Goal: Task Accomplishment & Management: Manage account settings

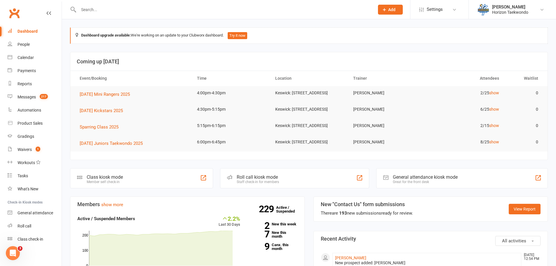
scroll to position [58, 0]
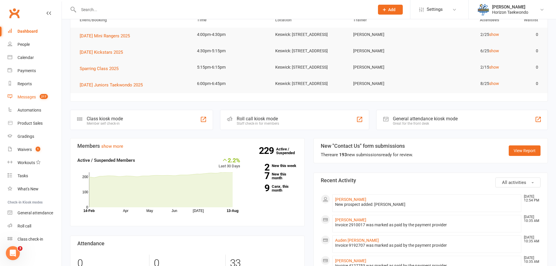
click at [31, 99] on div "Messages" at bounding box center [27, 97] width 18 height 5
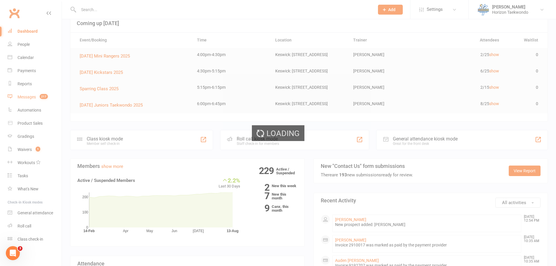
scroll to position [0, 0]
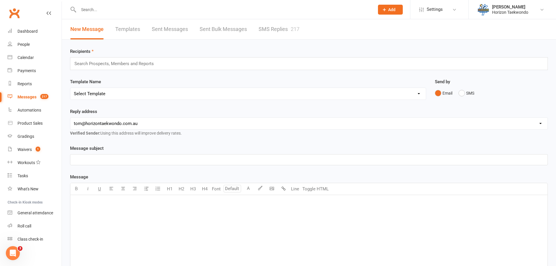
click at [270, 28] on link "SMS Replies 217" at bounding box center [279, 29] width 41 height 20
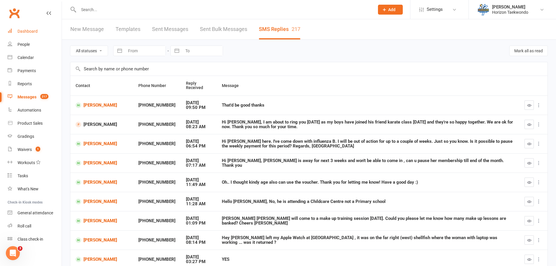
click at [34, 31] on div "Dashboard" at bounding box center [28, 31] width 20 height 5
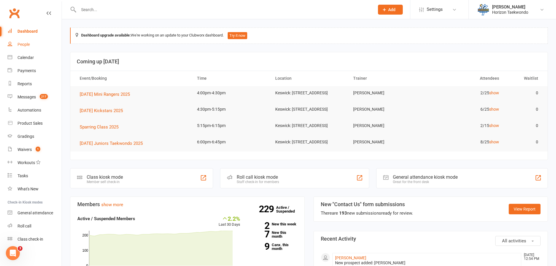
click at [20, 47] on div "People" at bounding box center [24, 44] width 12 height 5
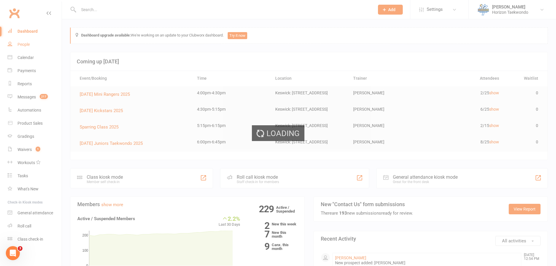
select select "100"
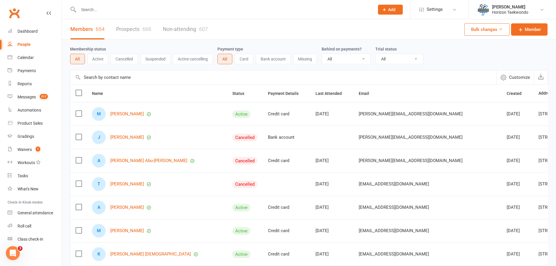
click at [134, 27] on link "Prospects 668" at bounding box center [133, 29] width 35 height 20
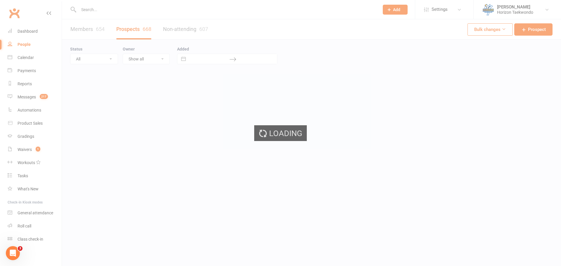
select select "50"
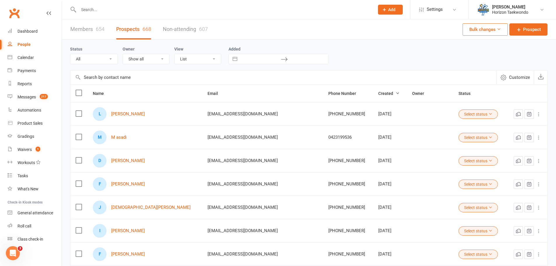
click at [102, 15] on div at bounding box center [220, 9] width 301 height 19
click at [93, 11] on input "text" at bounding box center [224, 10] width 294 height 8
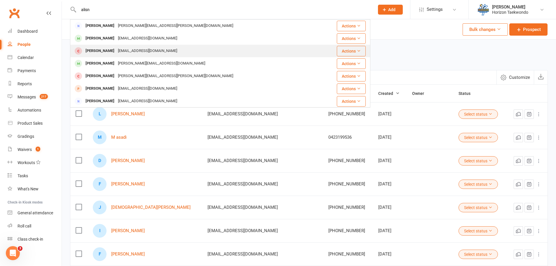
type input "alisn"
drag, startPoint x: 116, startPoint y: 48, endPoint x: 155, endPoint y: 55, distance: 40.3
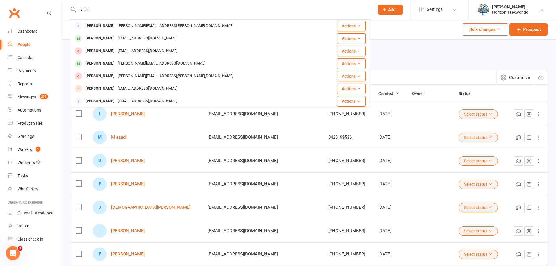
click at [117, 48] on div "[EMAIL_ADDRESS][DOMAIN_NAME]" at bounding box center [147, 51] width 63 height 8
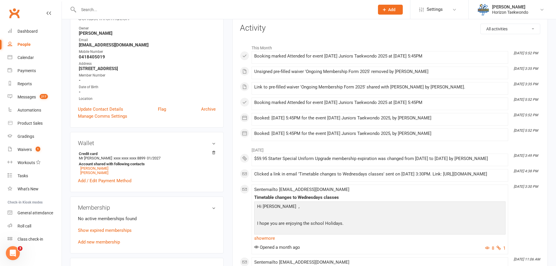
scroll to position [146, 0]
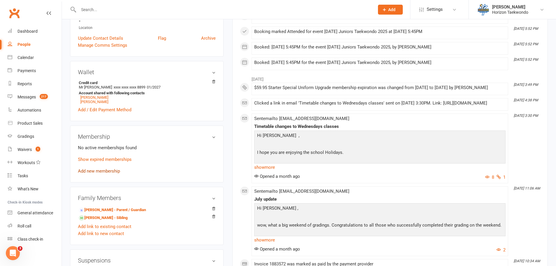
click at [112, 169] on link "Add new membership" at bounding box center [99, 171] width 42 height 5
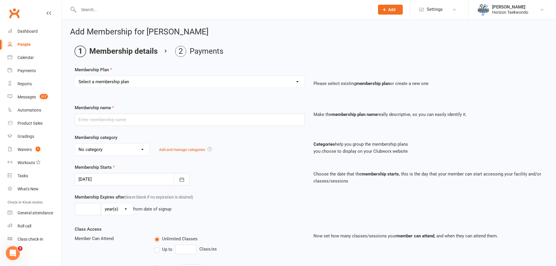
click at [298, 81] on select "Select a membership plan Create new Membership Plan Mini Rangers 1 classes Per …" at bounding box center [190, 82] width 230 height 12
select select "5"
click at [75, 76] on select "Select a membership plan Create new Membership Plan Mini Rangers 1 classes Per …" at bounding box center [190, 82] width 230 height 12
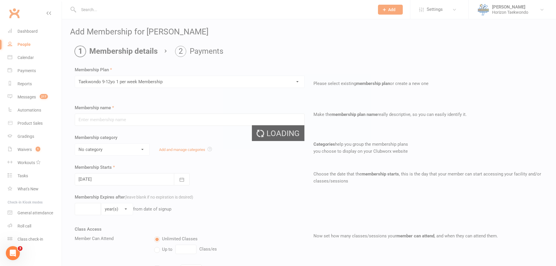
type input "Taekwondo [DEMOGRAPHIC_DATA] 1 per week Membership"
select select "5"
type input "0"
type input "1"
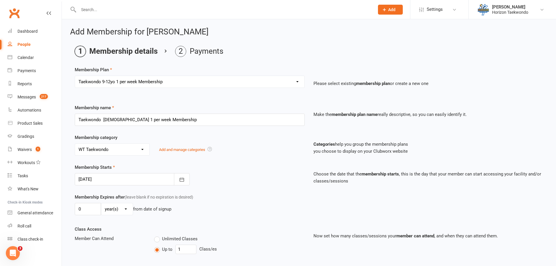
click at [296, 81] on select "Select a membership plan Create new Membership Plan Mini Rangers 1 classes Per …" at bounding box center [190, 82] width 230 height 12
select select "46"
click at [75, 76] on select "Select a membership plan Create new Membership Plan Mini Rangers 1 classes Per …" at bounding box center [190, 82] width 230 height 12
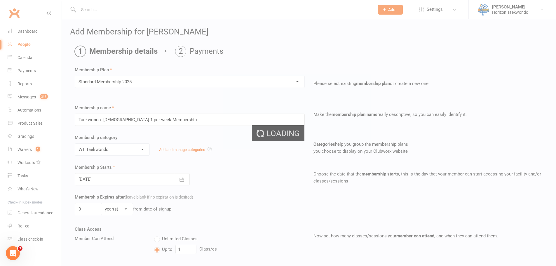
type input "Standard Membership 2025"
type input "2"
type input "0"
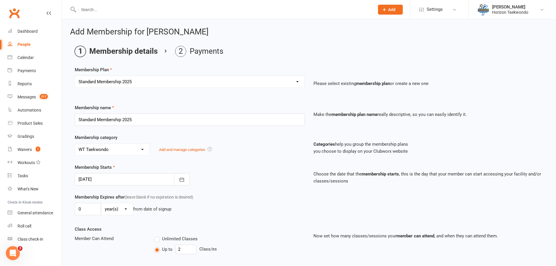
click at [293, 82] on select "Select a membership plan Create new Membership Plan Mini Rangers 1 classes Per …" at bounding box center [190, 82] width 230 height 12
select select "28"
click at [75, 76] on select "Select a membership plan Create new Membership Plan Mini Rangers 1 classes Per …" at bounding box center [190, 82] width 230 height 12
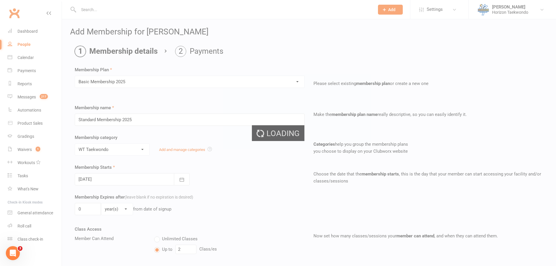
type input "Basic Membership 2025"
type input "1"
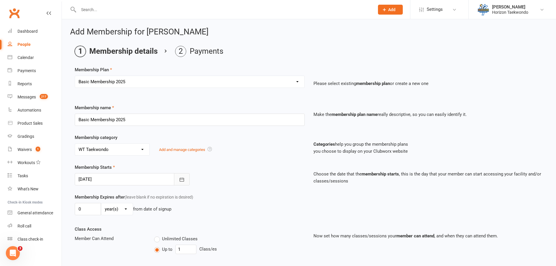
click at [179, 180] on icon "button" at bounding box center [182, 180] width 6 height 6
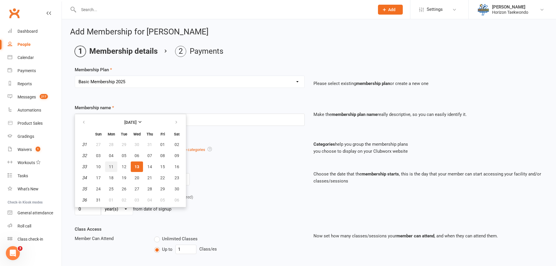
click at [108, 166] on button "11" at bounding box center [111, 167] width 12 height 11
type input "[DATE]"
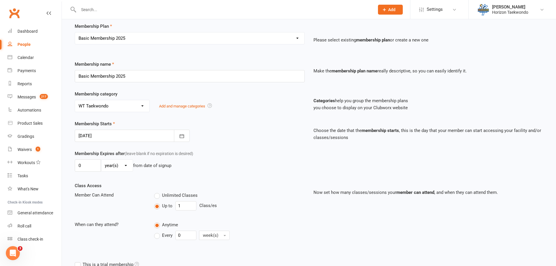
scroll to position [110, 0]
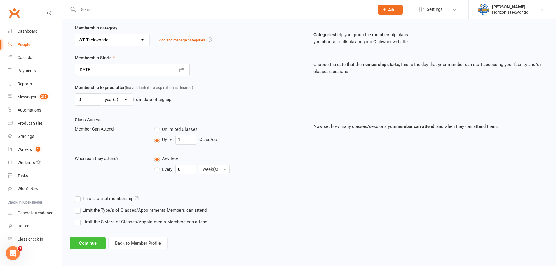
click at [91, 240] on button "Continue" at bounding box center [88, 243] width 36 height 12
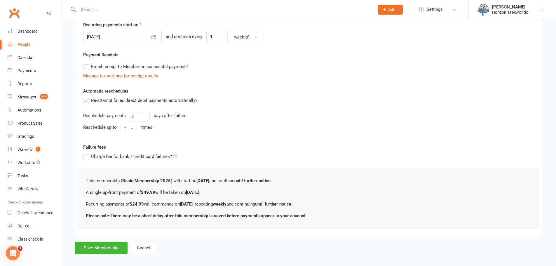
scroll to position [165, 0]
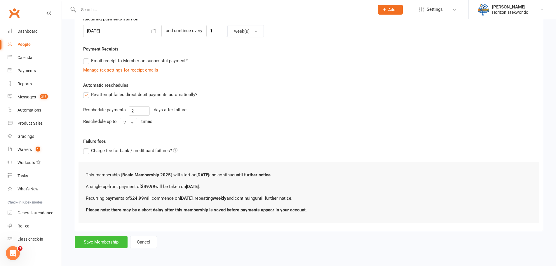
click at [102, 245] on button "Save Membership" at bounding box center [101, 242] width 53 height 12
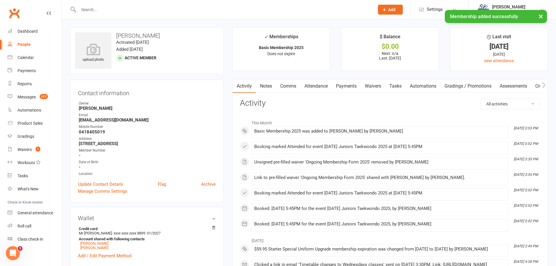
click at [352, 87] on link "Payments" at bounding box center [346, 85] width 29 height 13
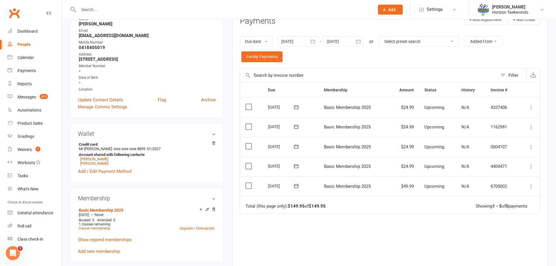
scroll to position [88, 0]
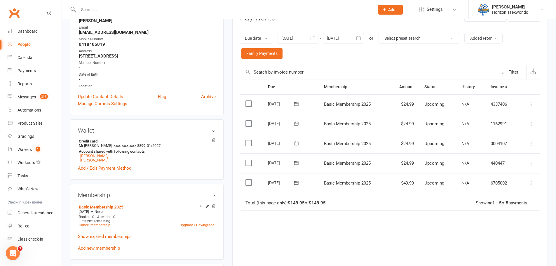
click at [298, 184] on icon at bounding box center [297, 183] width 6 height 6
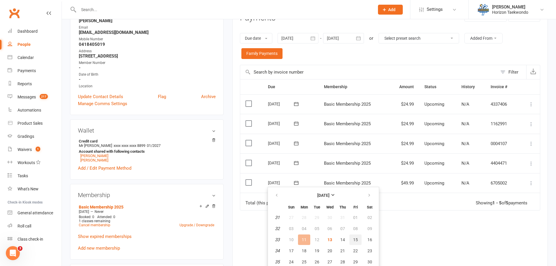
click at [350, 238] on button "15" at bounding box center [356, 240] width 12 height 11
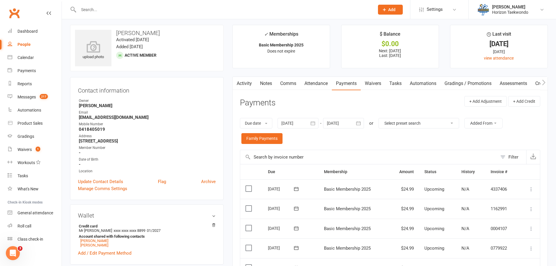
scroll to position [0, 0]
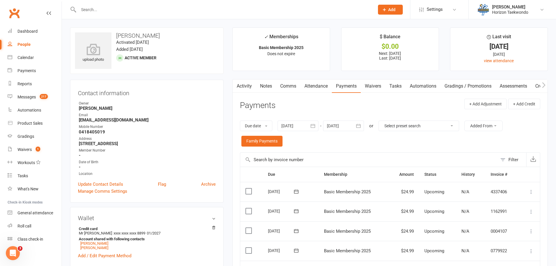
click at [99, 7] on input "text" at bounding box center [224, 10] width 294 height 8
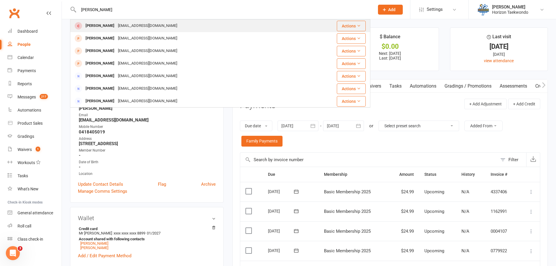
type input "[PERSON_NAME]"
click at [116, 23] on div "[EMAIL_ADDRESS][DOMAIN_NAME]" at bounding box center [147, 26] width 63 height 8
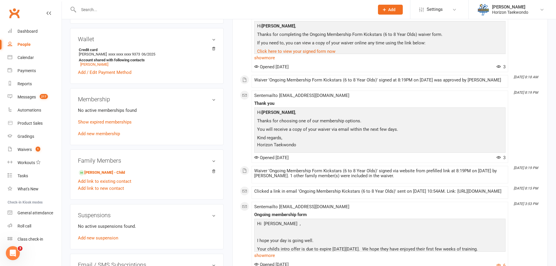
scroll to position [175, 0]
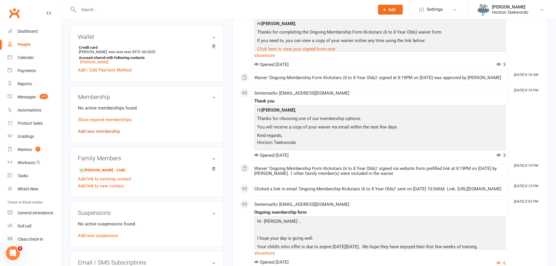
click at [116, 132] on link "Add new membership" at bounding box center [99, 131] width 42 height 5
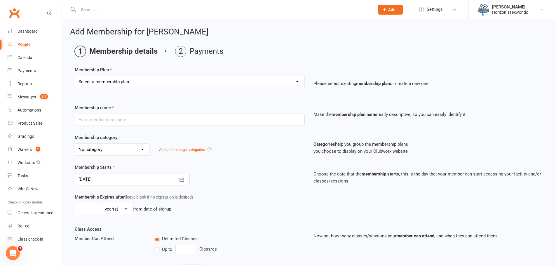
click at [252, 81] on select "Select a membership plan Create new Membership Plan Mini Rangers 1 classes Per …" at bounding box center [190, 82] width 230 height 12
select select "28"
click at [75, 76] on select "Select a membership plan Create new Membership Plan Mini Rangers 1 classes Per …" at bounding box center [190, 82] width 230 height 12
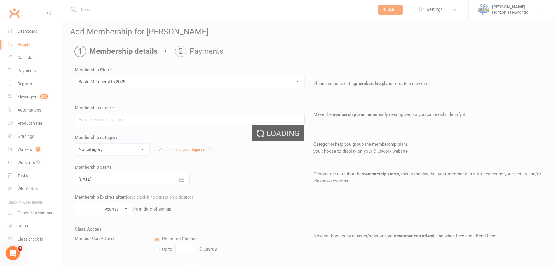
type input "Basic Membership 2025"
type input "0"
type input "1"
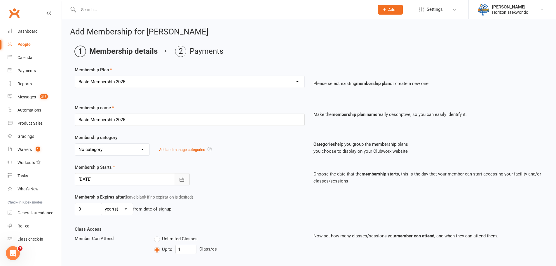
click at [183, 180] on icon "button" at bounding box center [182, 180] width 6 height 6
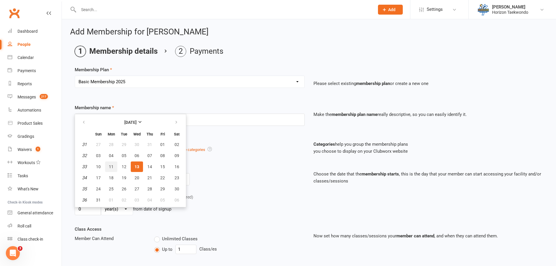
click at [111, 167] on span "11" at bounding box center [111, 166] width 5 height 5
type input "[DATE]"
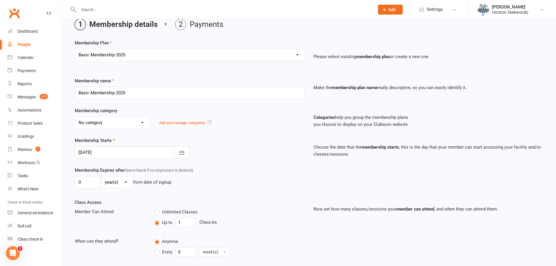
scroll to position [110, 0]
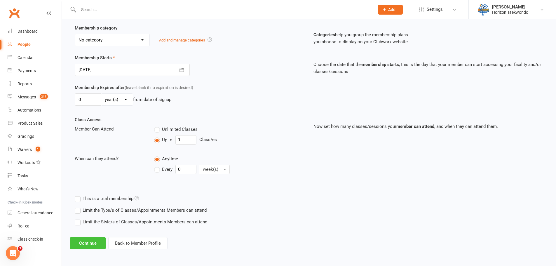
click at [86, 241] on button "Continue" at bounding box center [88, 243] width 36 height 12
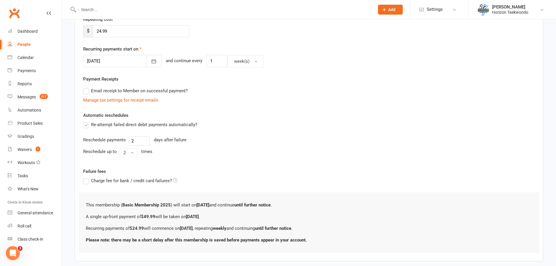
scroll to position [165, 0]
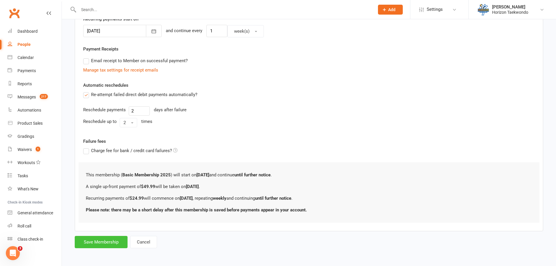
click at [114, 240] on button "Save Membership" at bounding box center [101, 242] width 53 height 12
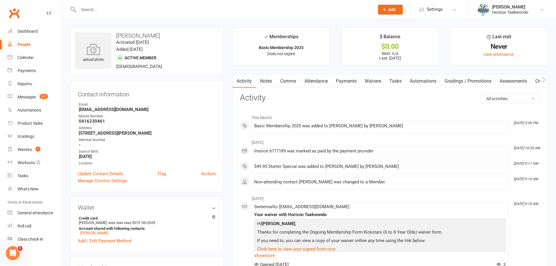
click at [356, 83] on link "Payments" at bounding box center [346, 80] width 29 height 13
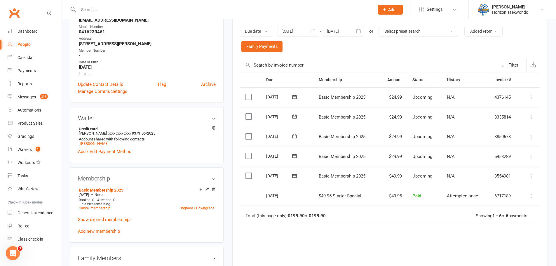
scroll to position [175, 0]
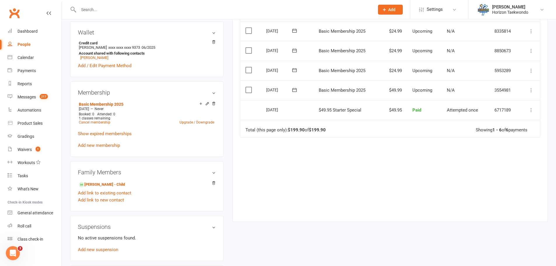
click at [532, 90] on icon at bounding box center [532, 90] width 6 height 6
click at [352, 156] on div "Due Contact Membership Amount Status History Invoice # Select this [DATE] [PERS…" at bounding box center [390, 99] width 301 height 227
click at [294, 92] on icon at bounding box center [295, 90] width 6 height 6
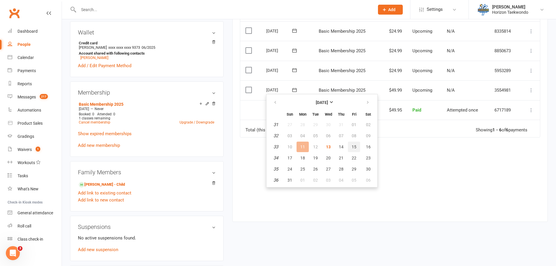
click at [356, 149] on button "15" at bounding box center [354, 147] width 12 height 11
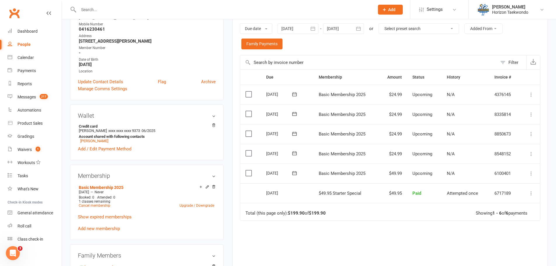
scroll to position [58, 0]
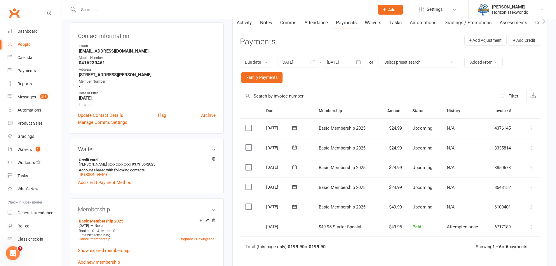
click at [90, 12] on input "text" at bounding box center [224, 10] width 294 height 8
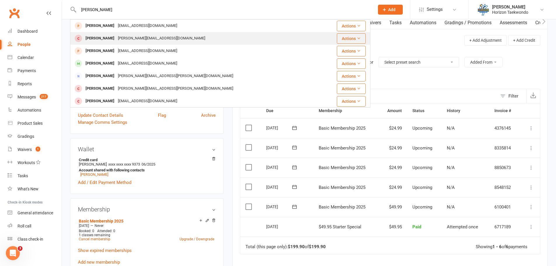
type input "[PERSON_NAME]"
click at [145, 43] on div "[PERSON_NAME][EMAIL_ADDRESS][DOMAIN_NAME]" at bounding box center [161, 38] width 91 height 8
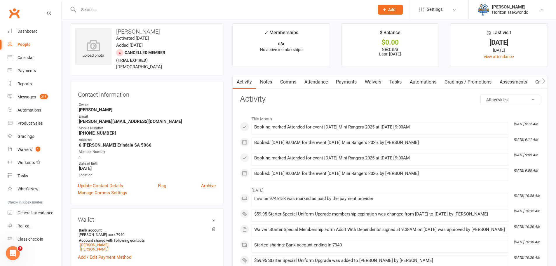
scroll to position [146, 0]
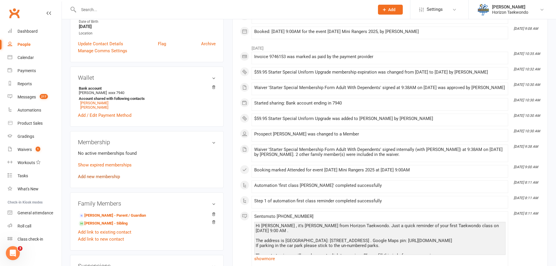
click at [105, 178] on link "Add new membership" at bounding box center [99, 176] width 42 height 5
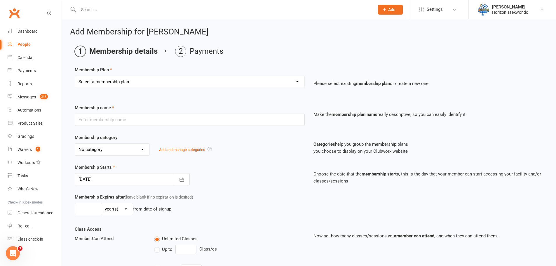
click at [284, 85] on select "Select a membership plan Create new Membership Plan Mini Rangers 1 classes Per …" at bounding box center [190, 82] width 230 height 12
select select "28"
click at [75, 76] on select "Select a membership plan Create new Membership Plan Mini Rangers 1 classes Per …" at bounding box center [190, 82] width 230 height 12
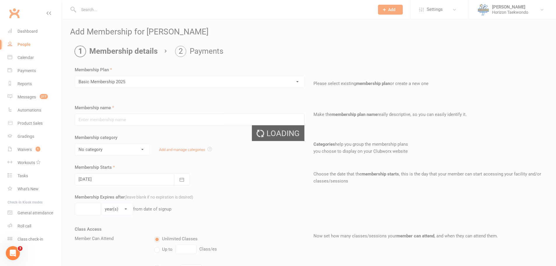
type input "Basic Membership 2025"
type input "0"
type input "1"
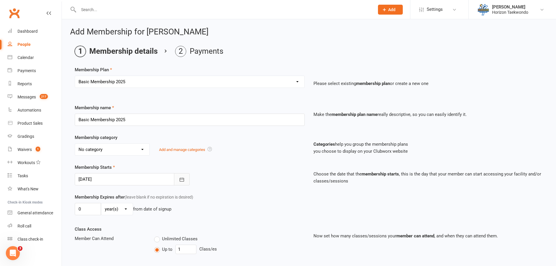
click at [185, 180] on button "button" at bounding box center [182, 179] width 16 height 12
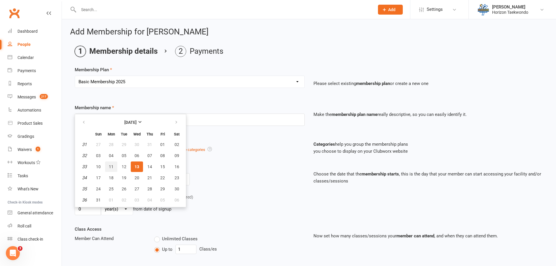
click at [117, 165] on button "11" at bounding box center [111, 167] width 12 height 11
type input "[DATE]"
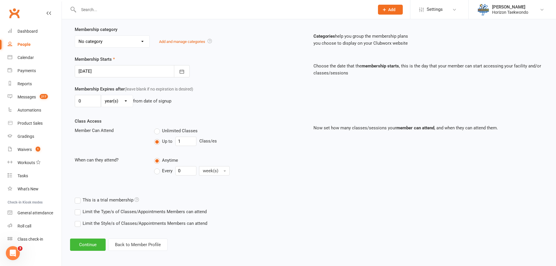
scroll to position [110, 0]
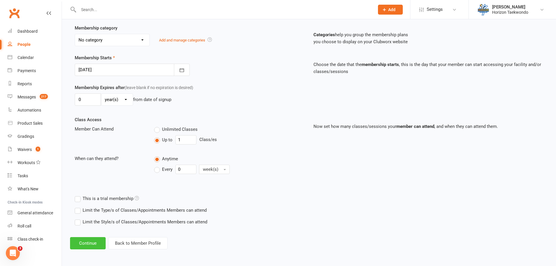
click at [95, 242] on button "Continue" at bounding box center [88, 243] width 36 height 12
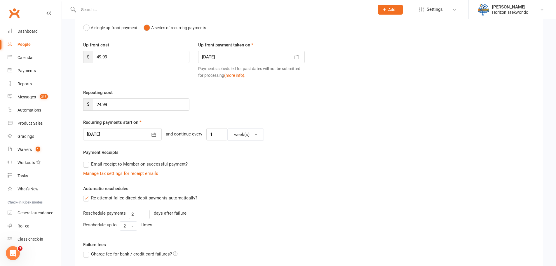
scroll to position [146, 0]
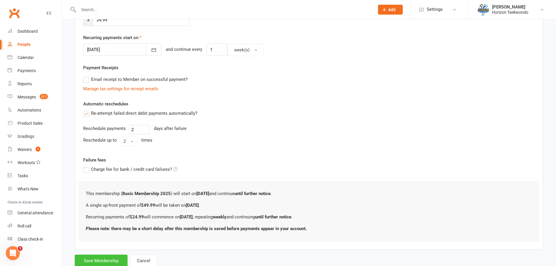
click at [107, 258] on button "Save Membership" at bounding box center [101, 261] width 53 height 12
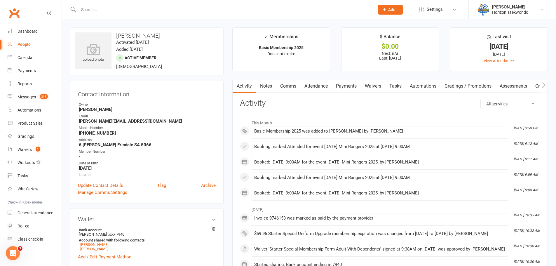
click at [357, 85] on link "Payments" at bounding box center [346, 85] width 29 height 13
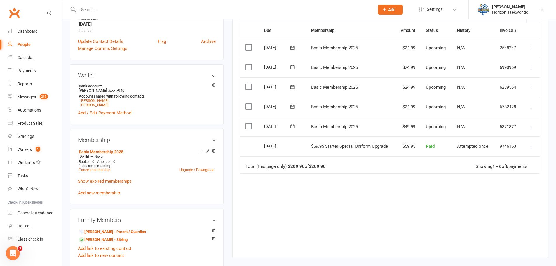
scroll to position [146, 0]
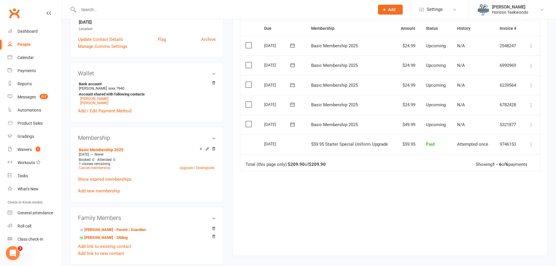
click at [291, 124] on icon at bounding box center [293, 124] width 6 height 6
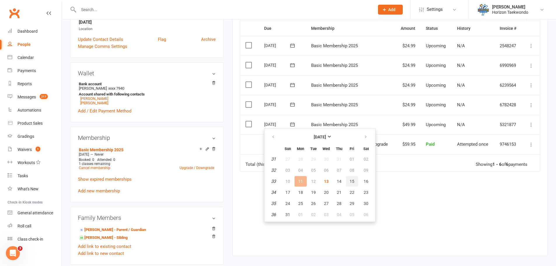
click at [348, 181] on button "15" at bounding box center [352, 181] width 12 height 11
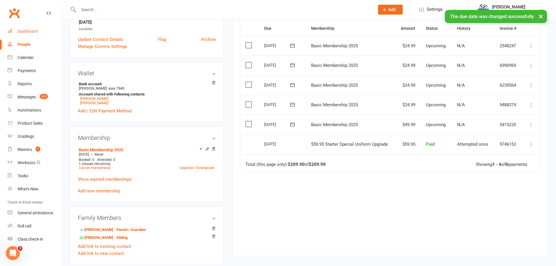
click at [29, 31] on div "Dashboard" at bounding box center [28, 31] width 20 height 5
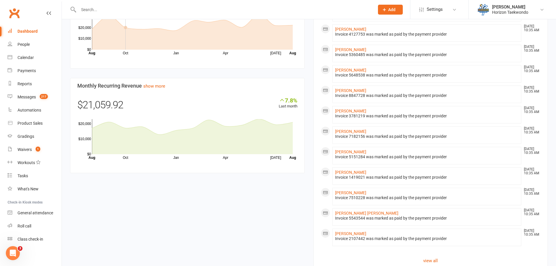
scroll to position [447, 0]
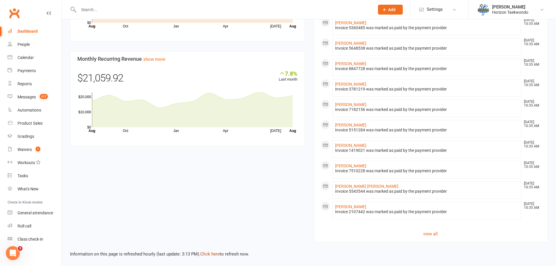
click at [209, 252] on link "Click here" at bounding box center [210, 253] width 20 height 5
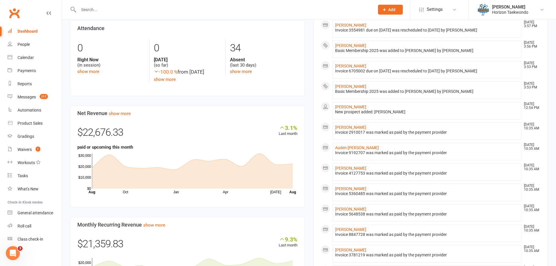
scroll to position [272, 0]
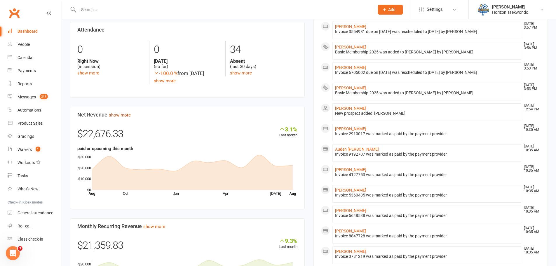
click at [113, 118] on link "show more" at bounding box center [120, 114] width 22 height 5
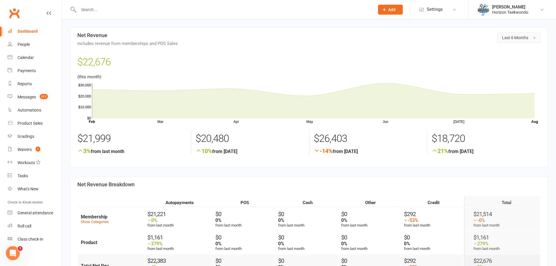
click at [529, 36] on button "Last 6 Months" at bounding box center [519, 37] width 44 height 11
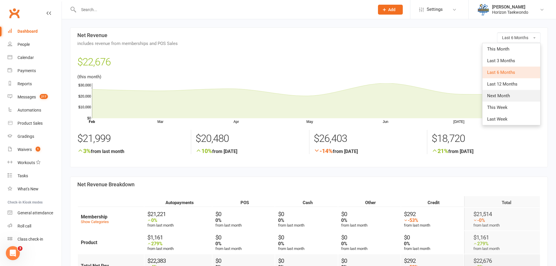
click at [512, 92] on link "Next Month" at bounding box center [512, 96] width 58 height 12
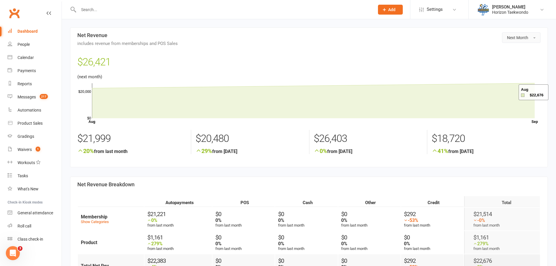
click at [534, 40] on button "Next Month" at bounding box center [521, 37] width 39 height 11
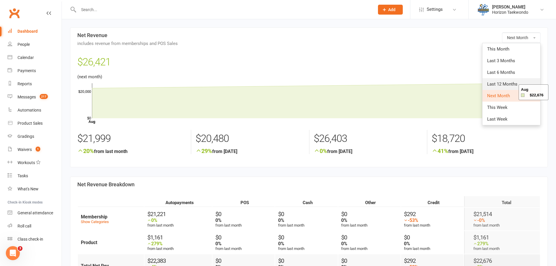
click at [507, 81] on link "Last 12 Months" at bounding box center [512, 84] width 58 height 12
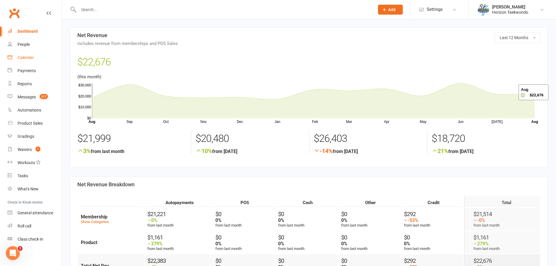
click at [25, 63] on link "Calendar" at bounding box center [35, 57] width 54 height 13
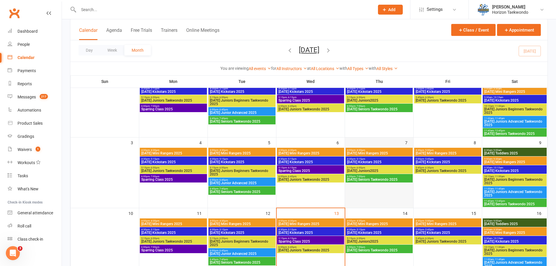
scroll to position [58, 0]
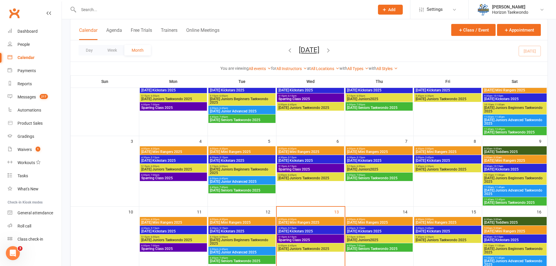
click at [383, 228] on span "4:30pm - 5:15pm" at bounding box center [379, 228] width 65 height 3
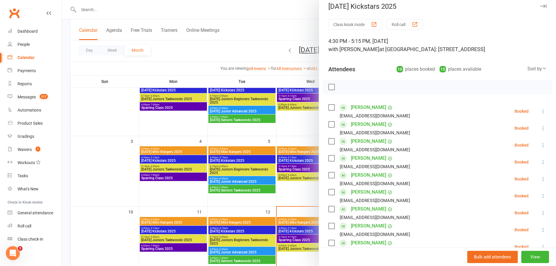
scroll to position [0, 0]
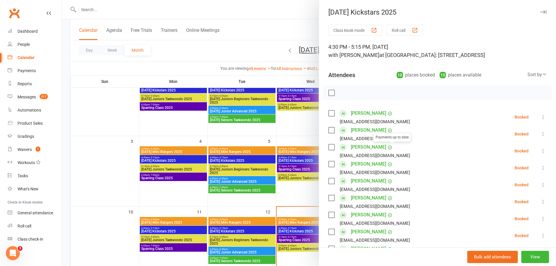
click at [291, 29] on div at bounding box center [309, 133] width 494 height 266
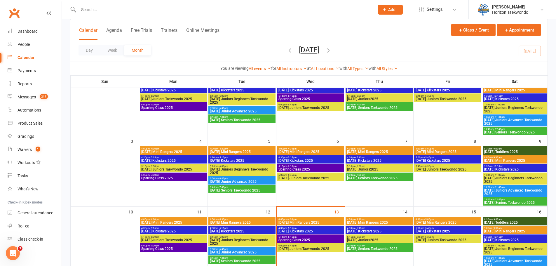
click at [400, 222] on span "[DATE] Mini Rangers 2025" at bounding box center [379, 223] width 65 height 4
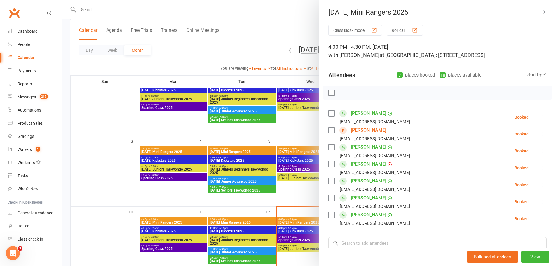
click at [386, 133] on link "[PERSON_NAME]" at bounding box center [368, 130] width 35 height 9
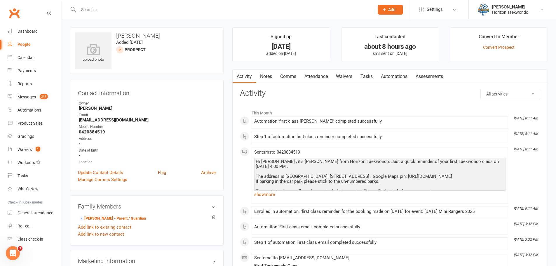
scroll to position [29, 0]
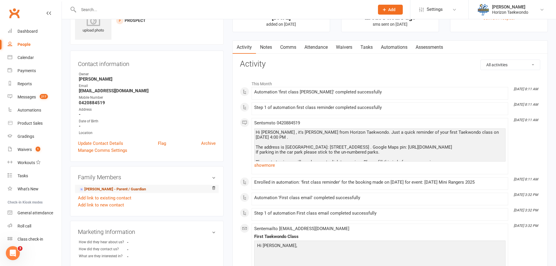
click at [112, 191] on link "[PERSON_NAME] - Parent / Guardian" at bounding box center [112, 189] width 67 height 6
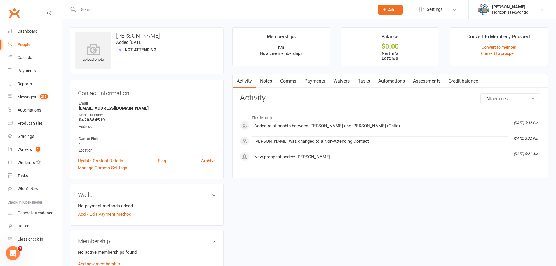
click at [349, 82] on link "Waivers" at bounding box center [341, 80] width 25 height 13
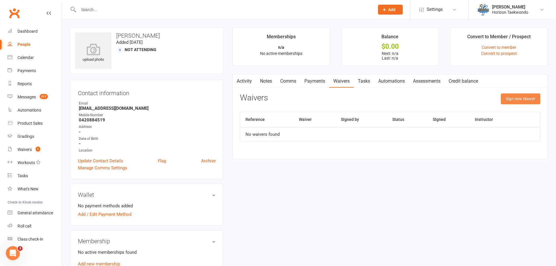
click at [525, 100] on button "Sign new Waiver" at bounding box center [520, 98] width 39 height 11
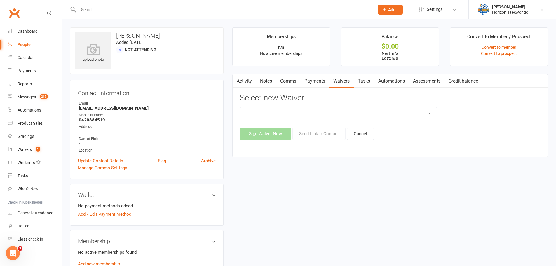
click at [428, 114] on select "Christmas Special Membership Form Adult With Dependents Instructor Ongoing Memb…" at bounding box center [338, 113] width 197 height 12
select select "11795"
click at [240, 107] on select "Christmas Special Membership Form Adult With Dependents Instructor Ongoing Memb…" at bounding box center [338, 113] width 197 height 12
click at [324, 135] on button "Send Link to Contact" at bounding box center [319, 134] width 53 height 12
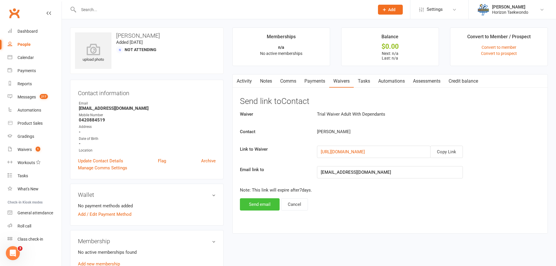
click at [250, 202] on button "Send email" at bounding box center [260, 204] width 40 height 12
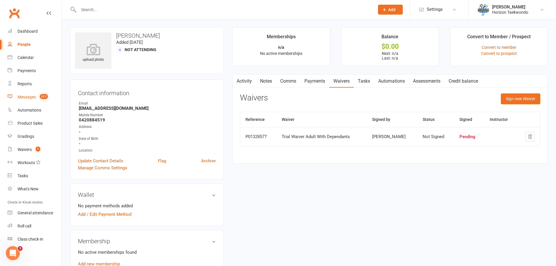
click at [23, 98] on div "Messages" at bounding box center [27, 97] width 18 height 5
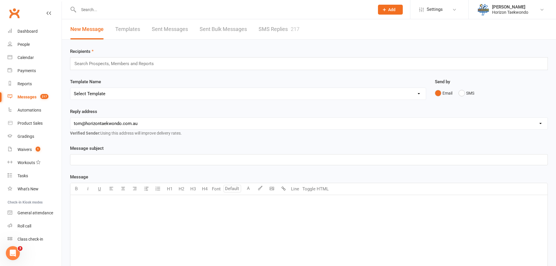
click at [136, 29] on link "Templates" at bounding box center [127, 29] width 25 height 20
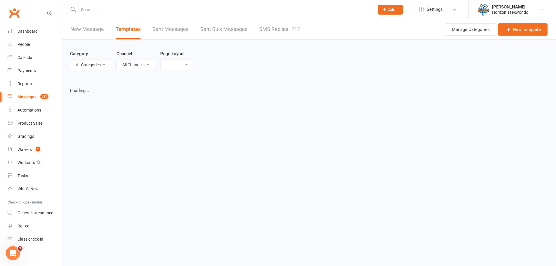
select select "list"
select select "100"
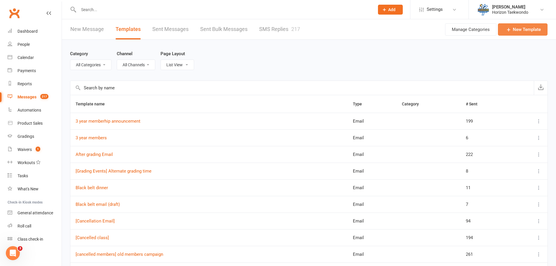
click at [521, 30] on link "New Template" at bounding box center [523, 29] width 50 height 12
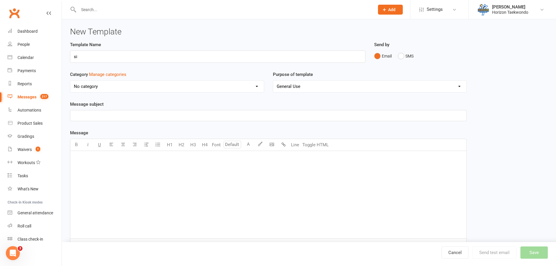
type input "s"
type input "[trials] fees starting sibling or child already in the system"
click at [402, 55] on button "SMS" at bounding box center [406, 56] width 16 height 11
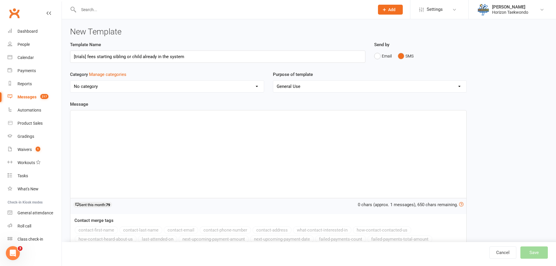
click at [173, 142] on div "﻿" at bounding box center [268, 154] width 396 height 88
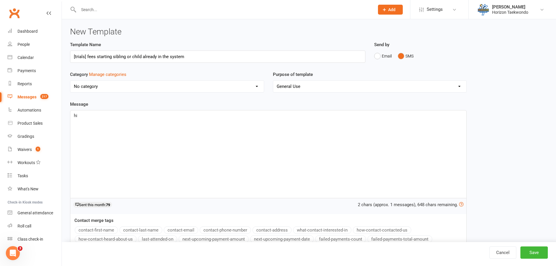
click at [103, 232] on button "contact-first-name" at bounding box center [96, 230] width 43 height 8
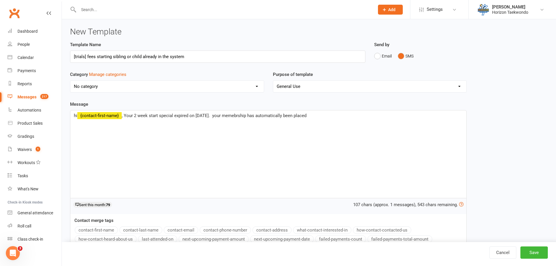
drag, startPoint x: 311, startPoint y: 117, endPoint x: 216, endPoint y: 119, distance: 94.6
click at [216, 119] on div "hi ﻿ {contact-first-name} , Your 2 week start special expired on [DATE]. your m…" at bounding box center [268, 154] width 396 height 88
click at [393, 115] on span ", Your 2 week start special expired on [DATE] and you have been automatically r…" at bounding box center [266, 115] width 289 height 5
click at [427, 114] on p "hi ﻿ {contact-first-name} , Your 2 week start special expired on [DATE] and you…" at bounding box center [268, 115] width 389 height 7
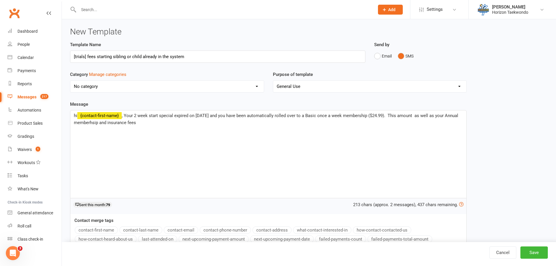
drag, startPoint x: 139, startPoint y: 124, endPoint x: 73, endPoint y: 127, distance: 66.3
click at [73, 127] on div "hi ﻿ {contact-first-name} , Your 2 week start special expired on [DATE] and you…" at bounding box center [268, 154] width 396 height 88
click at [105, 124] on span ", Your 2 week start special expired on [DATE] and you have been automatically r…" at bounding box center [267, 119] width 386 height 12
click at [145, 127] on div "hi ﻿ {contact-first-name} , Your 2 week start special expired on [DATE] and you…" at bounding box center [268, 154] width 396 height 88
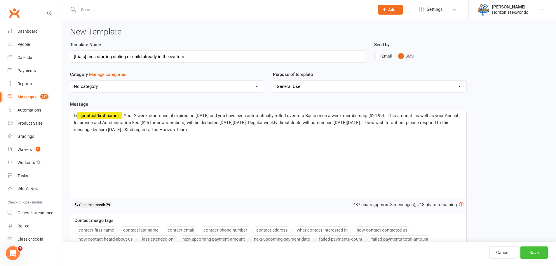
click at [527, 252] on button "Save" at bounding box center [534, 252] width 27 height 12
select select "100"
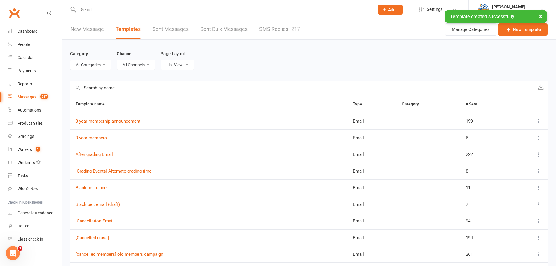
click at [85, 34] on link "New Message" at bounding box center [87, 29] width 34 height 20
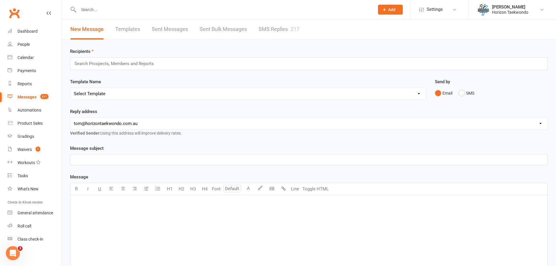
click at [376, 96] on select "Select Template [SMS] [no attendance sms] slacker text [Email] 3 year memberhip…" at bounding box center [248, 94] width 356 height 12
select select "89"
click at [70, 88] on select "Select Template [SMS] [no attendance sms] slacker text [Email] 3 year memberhip…" at bounding box center [248, 94] width 356 height 12
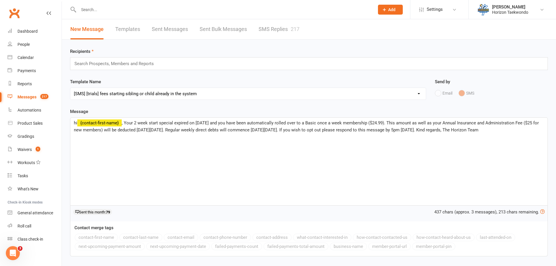
click at [110, 65] on input "text" at bounding box center [117, 64] width 86 height 8
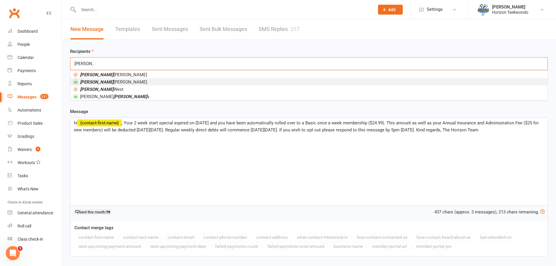
type input "[PERSON_NAME]"
click at [113, 81] on li "[PERSON_NAME]" at bounding box center [308, 81] width 477 height 7
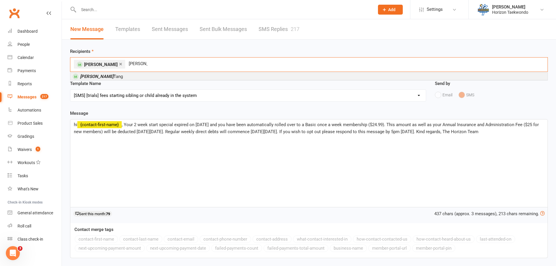
type input "[PERSON_NAME]"
click at [121, 77] on li "[PERSON_NAME]" at bounding box center [308, 76] width 477 height 7
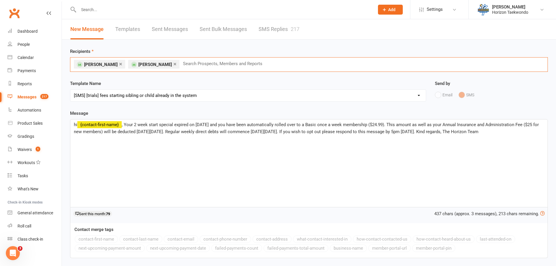
click at [183, 62] on input "text" at bounding box center [226, 64] width 86 height 8
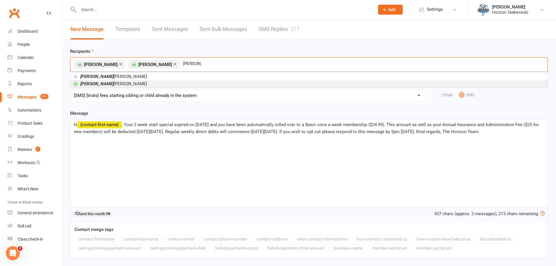
type input "[PERSON_NAME]"
click at [129, 82] on li "[PERSON_NAME]" at bounding box center [308, 83] width 477 height 7
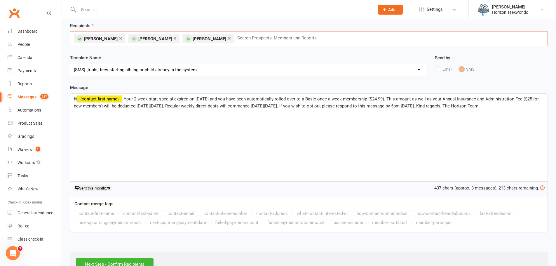
scroll to position [44, 0]
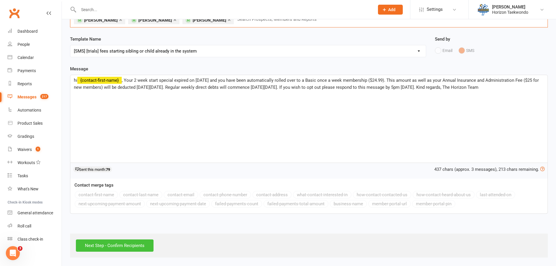
click at [135, 241] on input "Next Step - Confirm Recipients" at bounding box center [115, 245] width 78 height 12
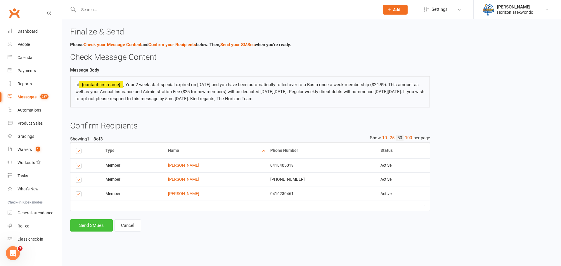
click at [98, 227] on button "Send SMSes" at bounding box center [91, 225] width 43 height 12
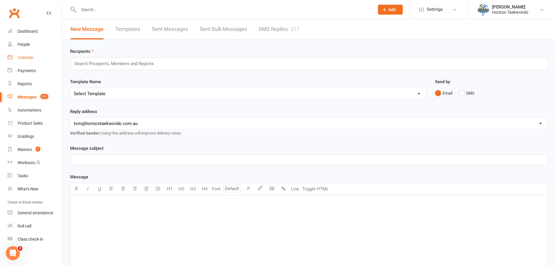
click at [36, 59] on link "Calendar" at bounding box center [35, 57] width 54 height 13
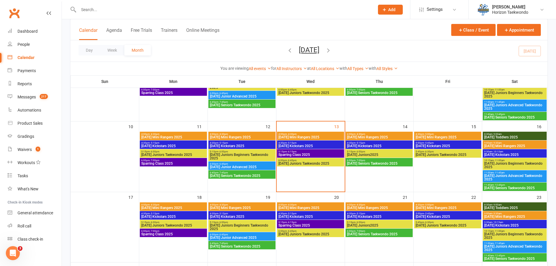
scroll to position [146, 0]
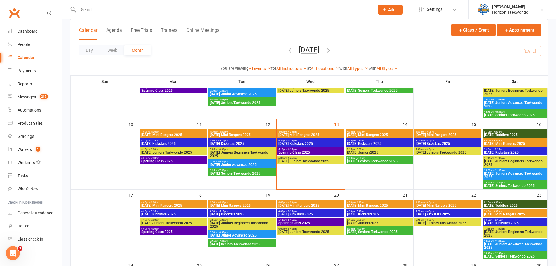
click at [328, 144] on span "[DATE] Kickstars 2025" at bounding box center [310, 144] width 65 height 4
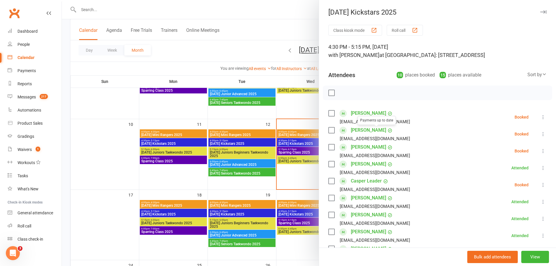
scroll to position [135, 0]
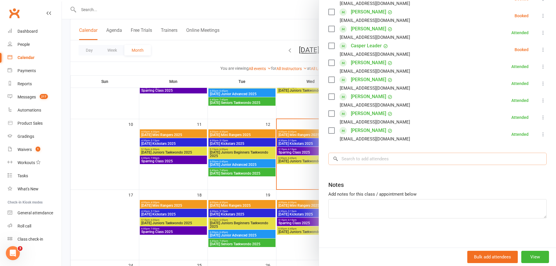
click at [382, 159] on input "search" at bounding box center [438, 159] width 218 height 12
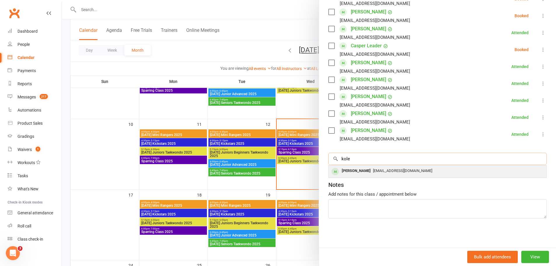
type input "kole"
click at [373, 171] on span "[EMAIL_ADDRESS][DOMAIN_NAME]" at bounding box center [402, 171] width 59 height 4
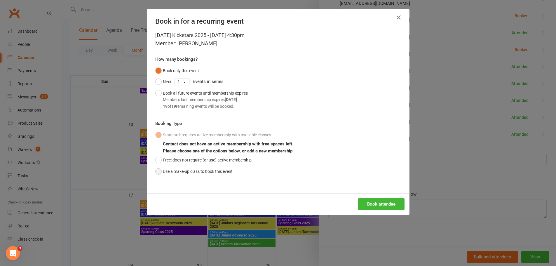
click at [164, 169] on button "Use a make-up class to book this event" at bounding box center [193, 171] width 77 height 11
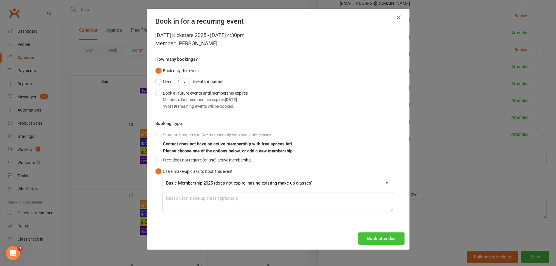
click at [396, 237] on button "Book attendee" at bounding box center [381, 238] width 46 height 12
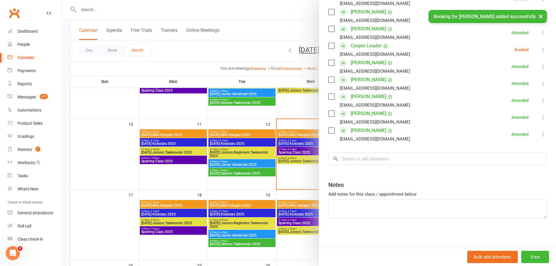
scroll to position [152, 0]
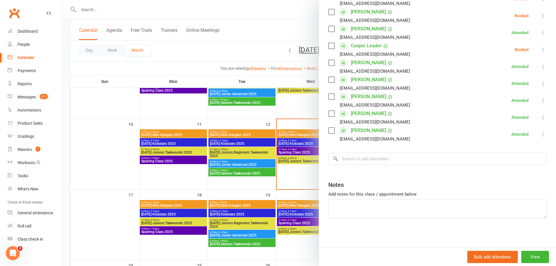
click at [225, 53] on div at bounding box center [309, 133] width 494 height 266
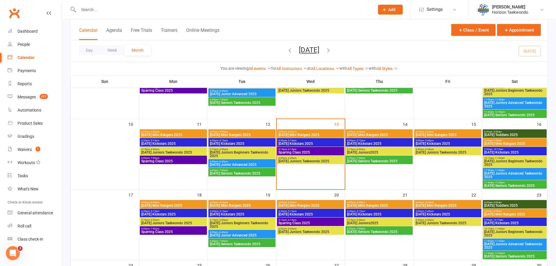
scroll to position [298, 0]
